Goal: Information Seeking & Learning: Check status

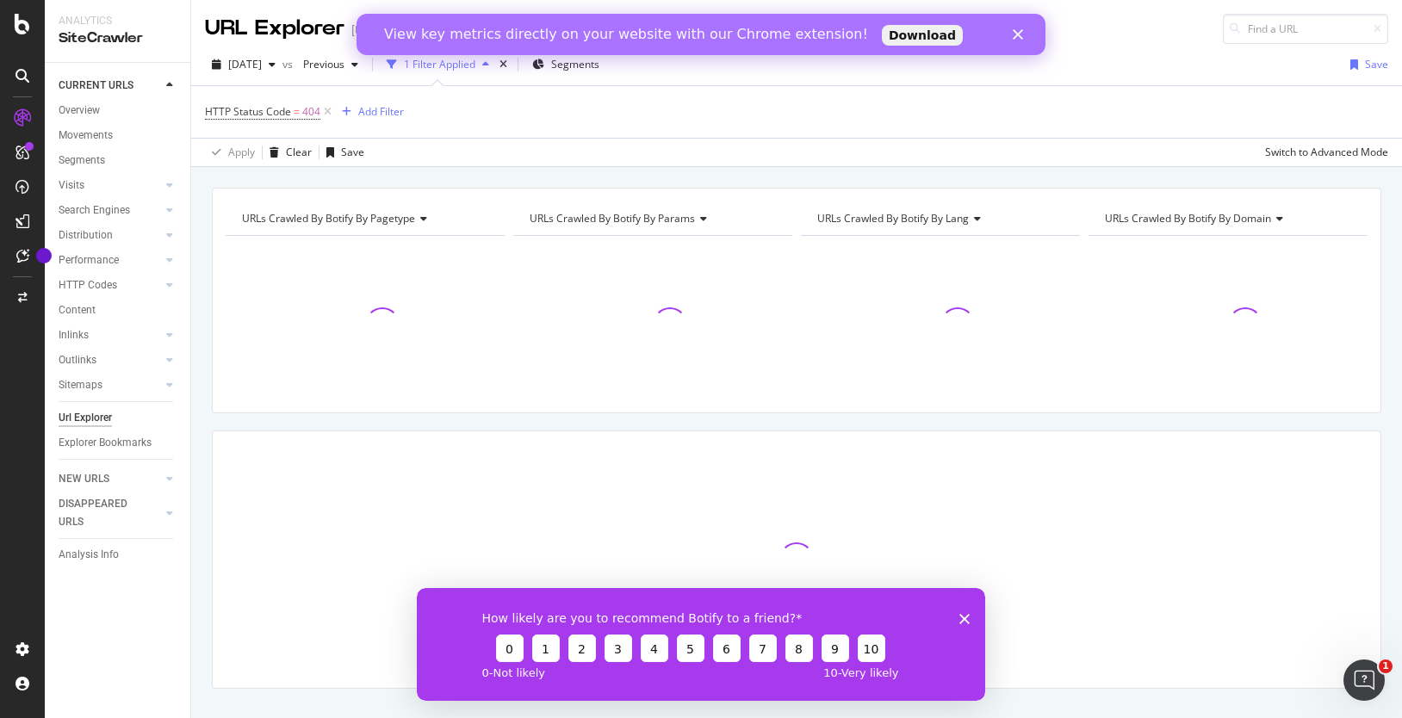
click at [1016, 34] on polygon "Close" at bounding box center [1018, 34] width 10 height 10
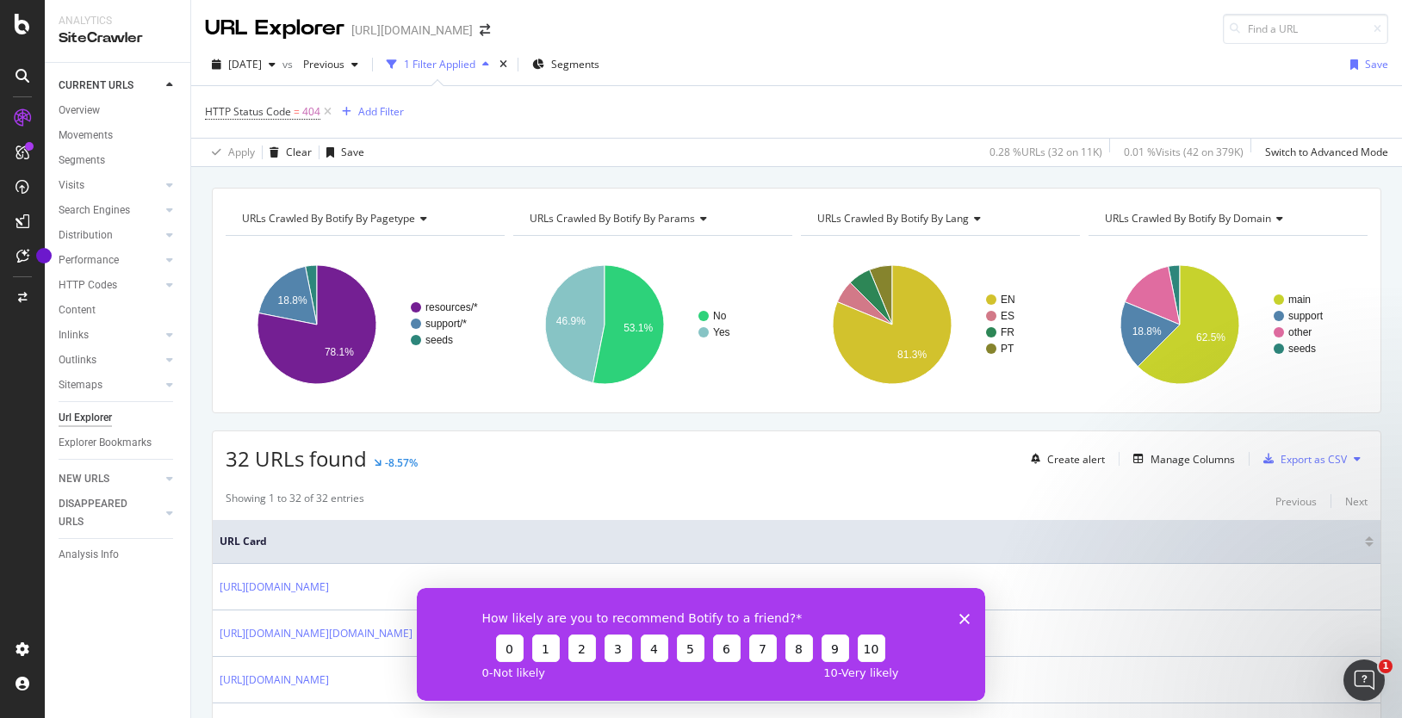
click at [1164, 40] on div "URL Explorer [URL][DOMAIN_NAME]" at bounding box center [796, 22] width 1211 height 44
